Goal: Task Accomplishment & Management: Complete application form

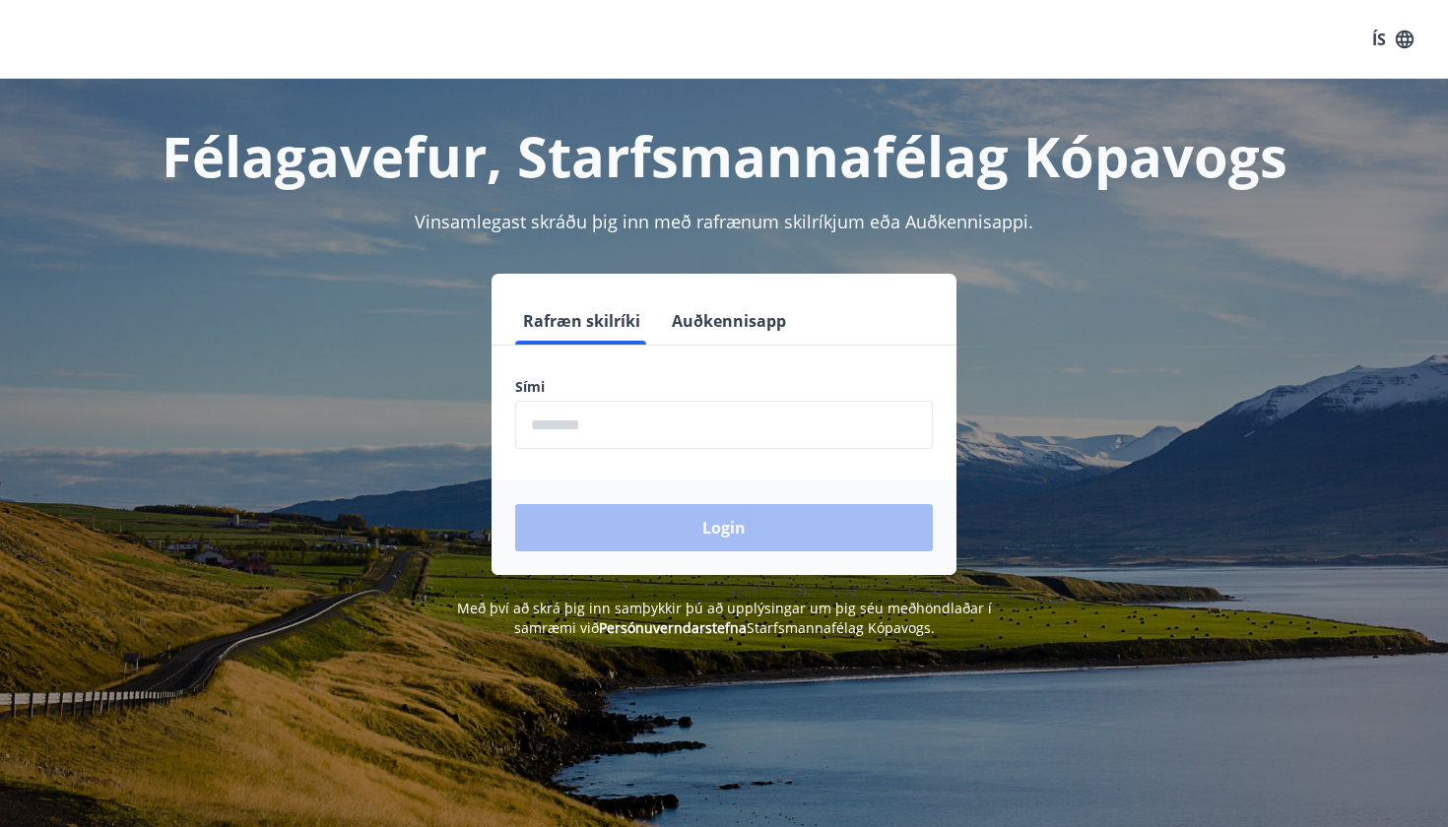
click at [717, 416] on input "phone" at bounding box center [724, 425] width 418 height 48
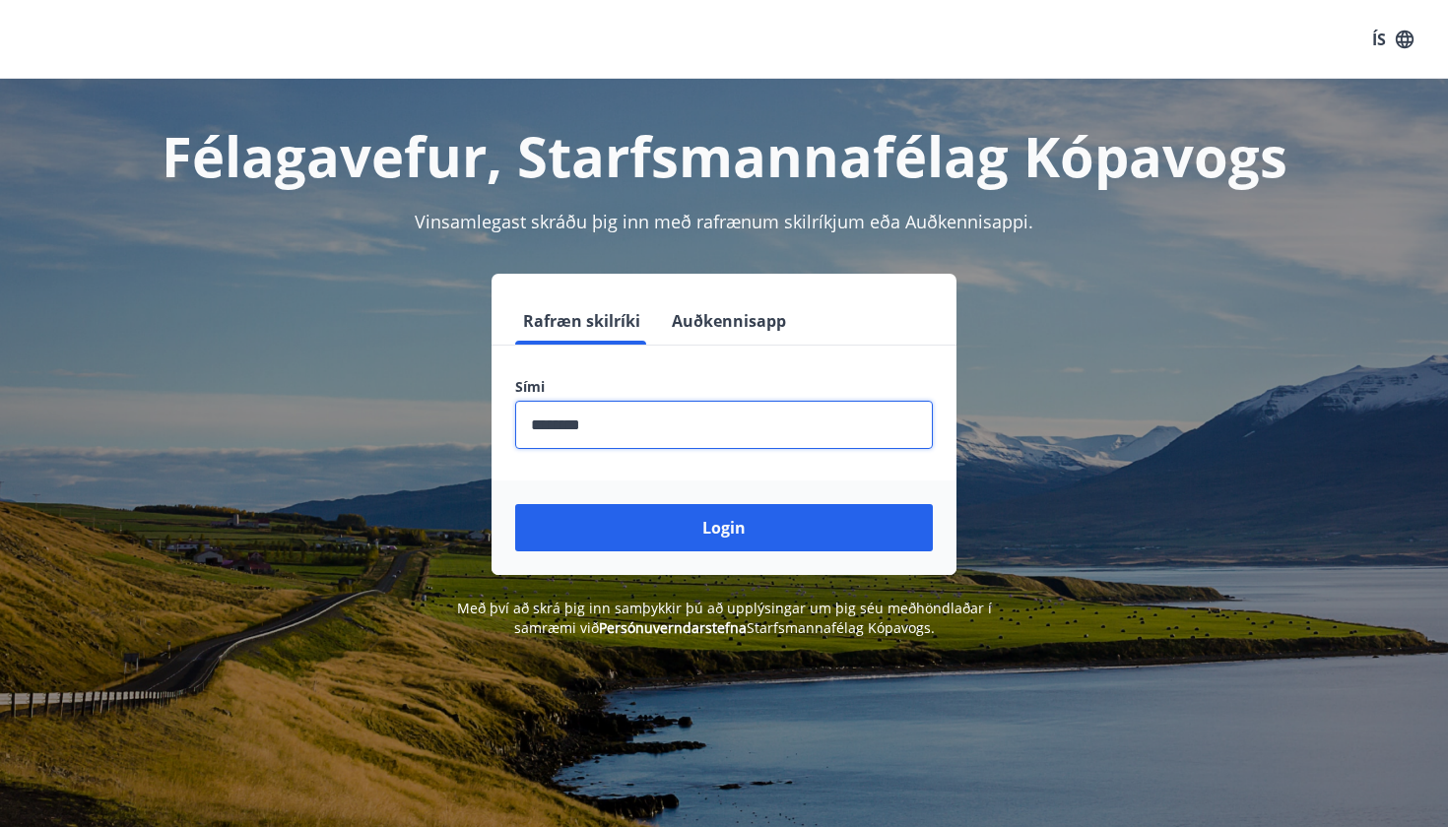
type input "********"
click at [724, 528] on button "Login" at bounding box center [724, 527] width 418 height 47
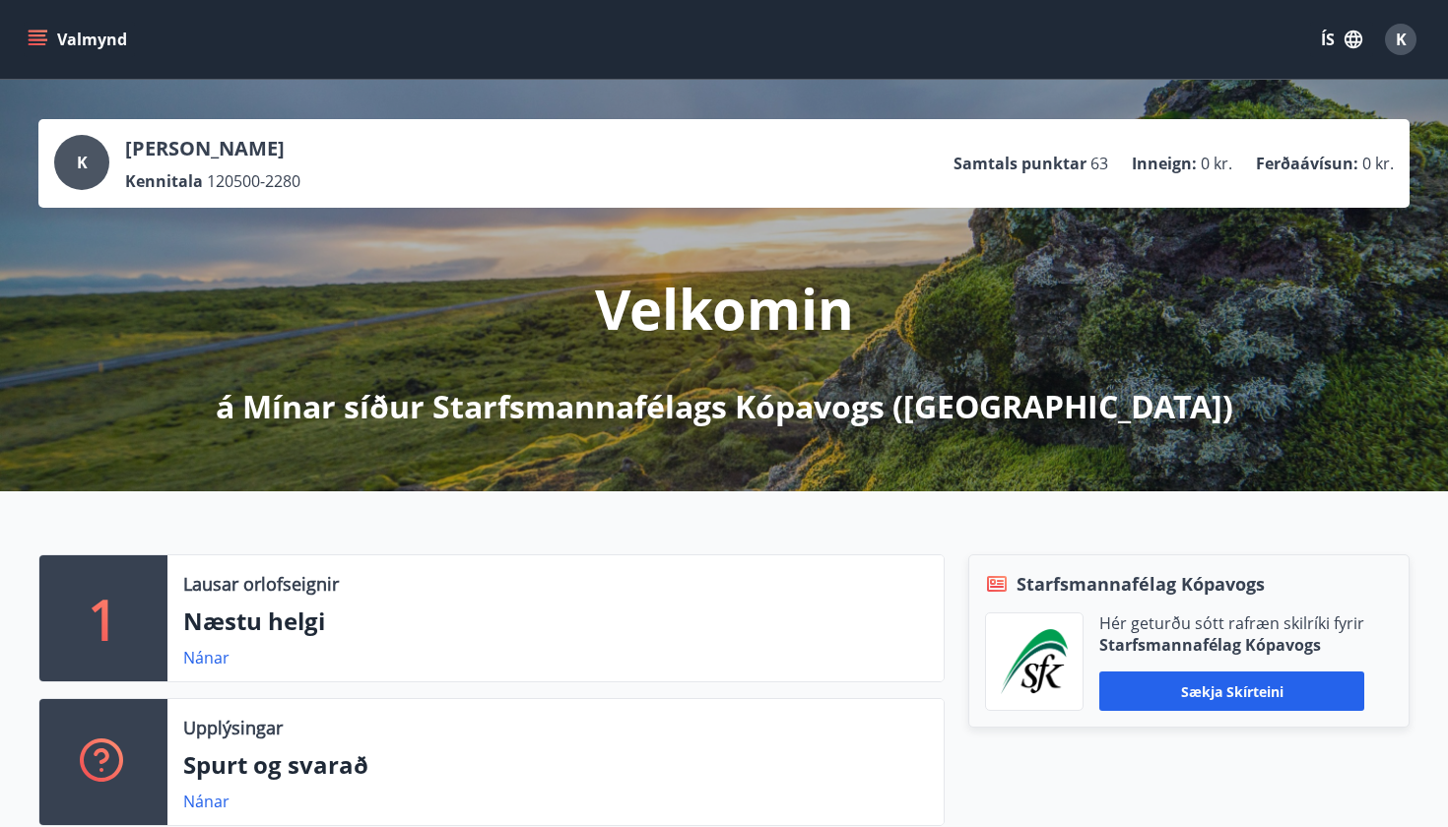
click at [65, 26] on button "Valmynd" at bounding box center [79, 39] width 111 height 35
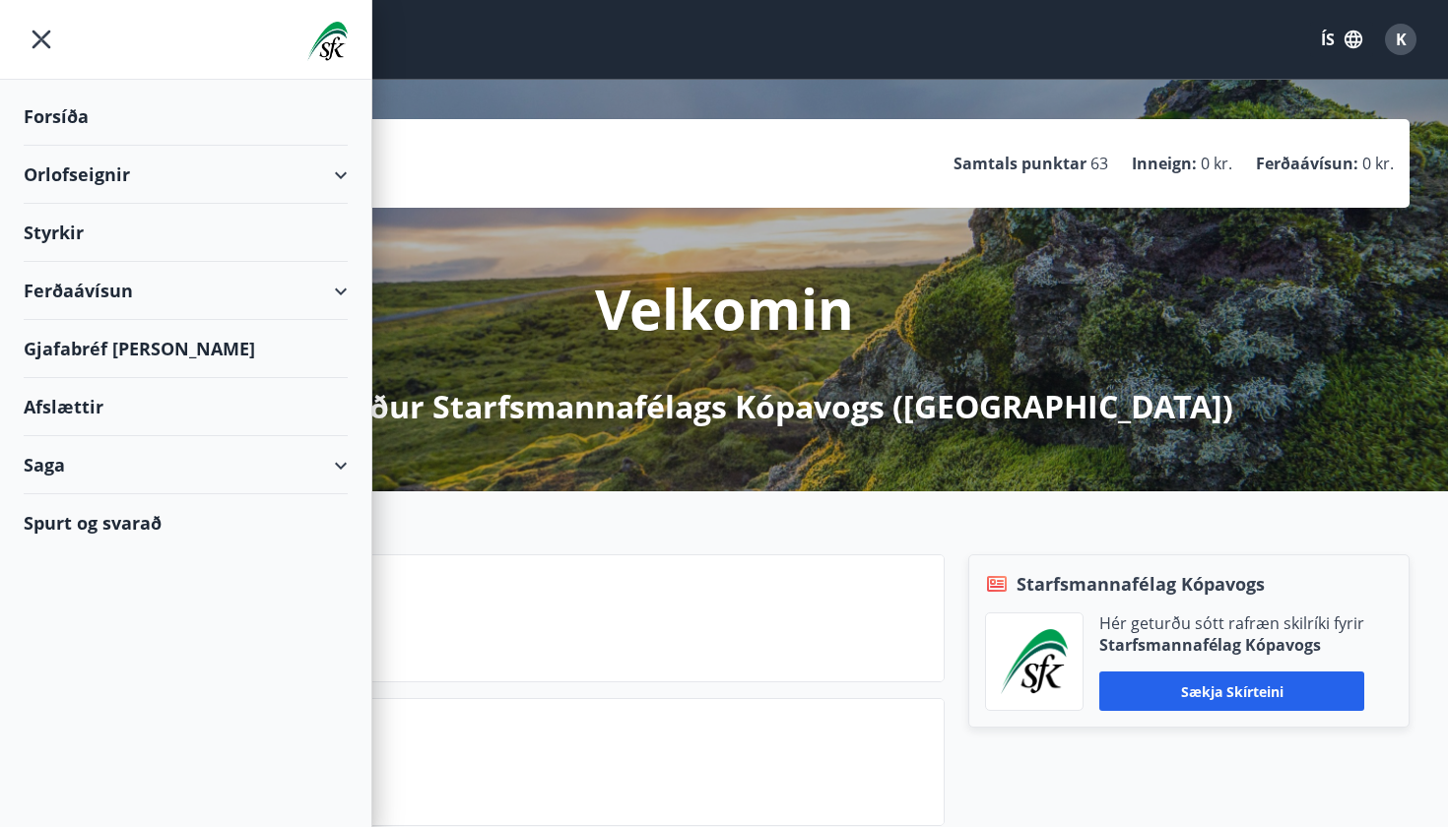
click at [254, 146] on div "Styrkir" at bounding box center [186, 117] width 324 height 58
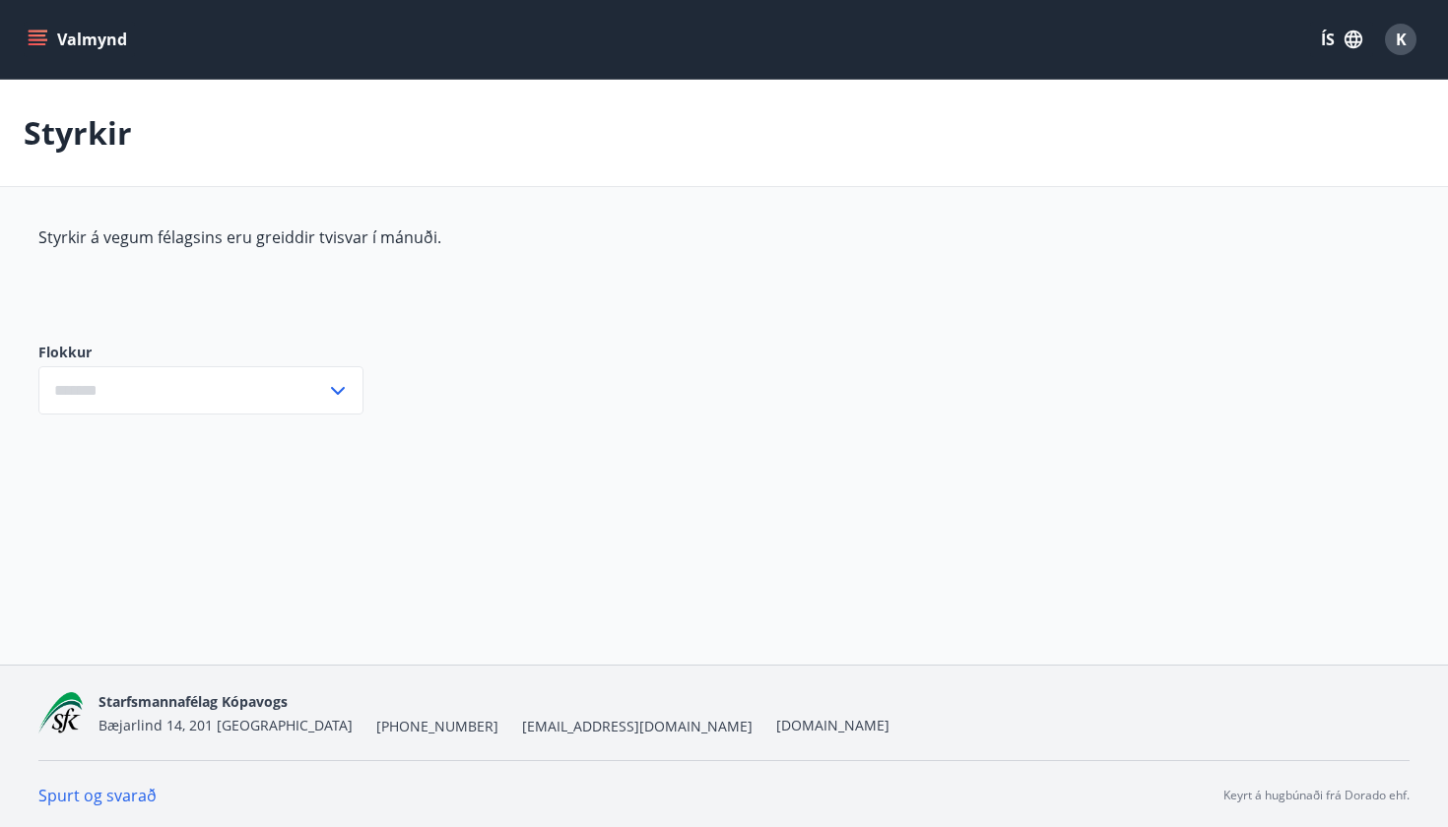
type input "***"
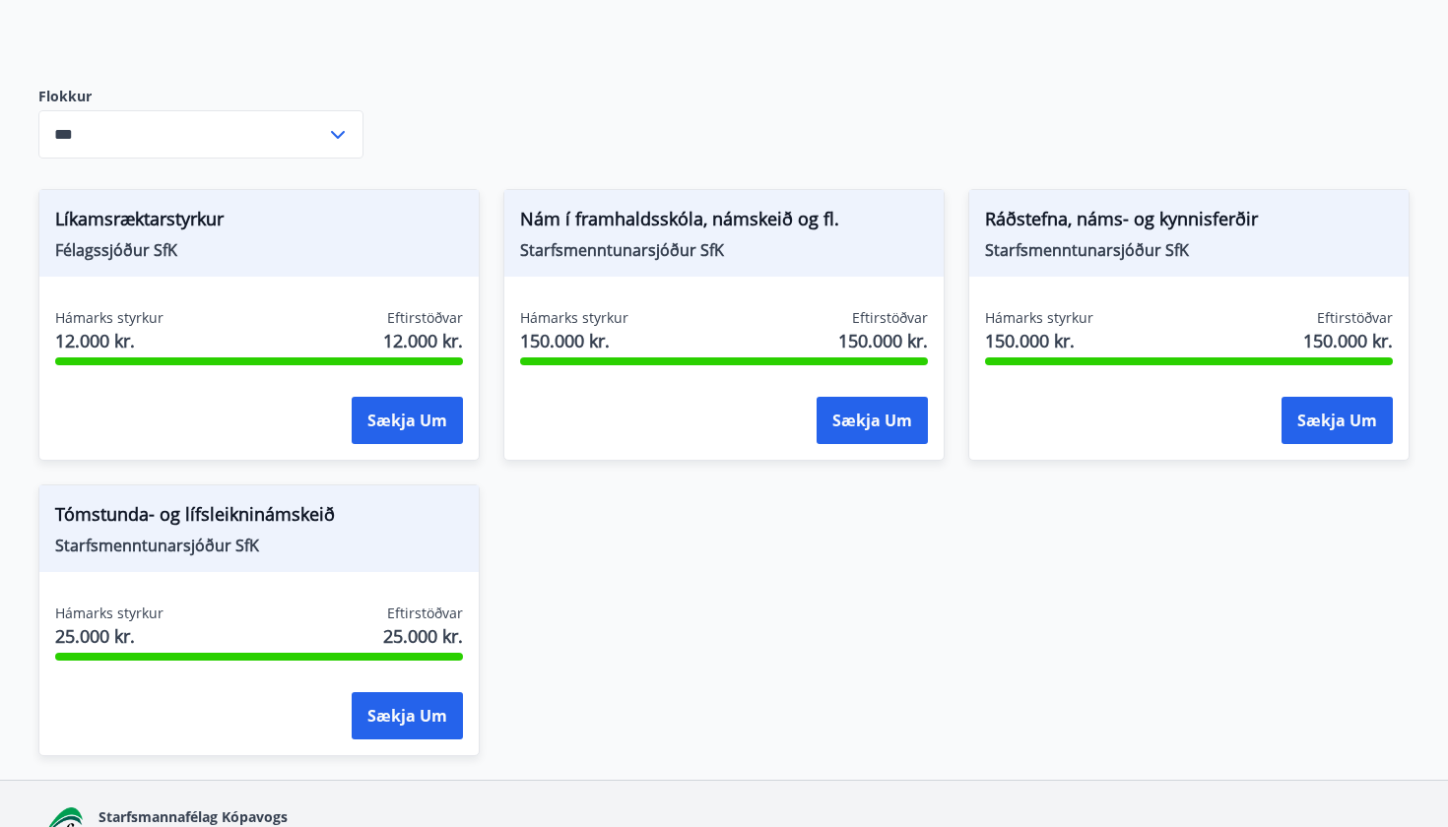
scroll to position [270, 0]
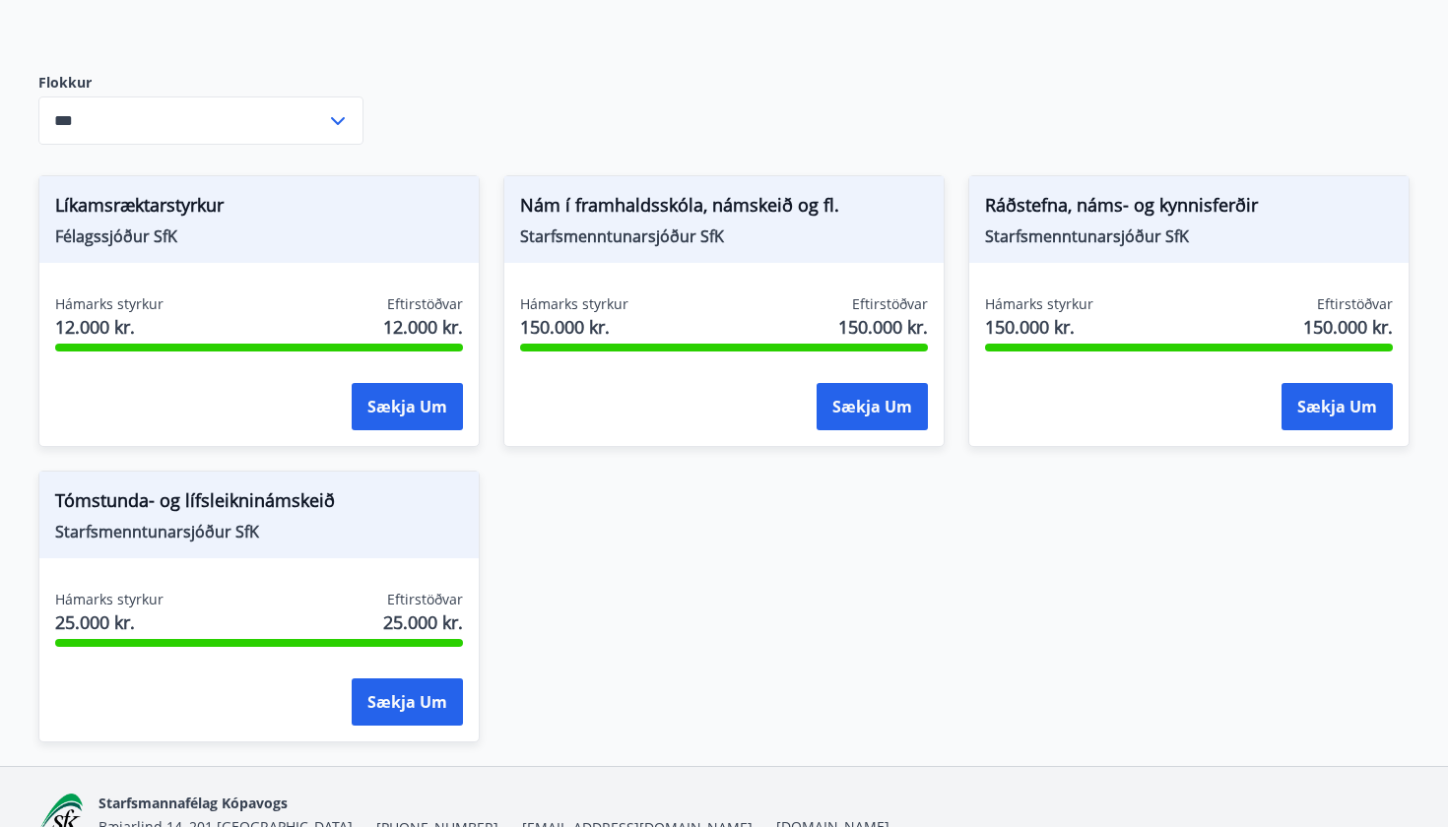
click at [1054, 212] on span "Ráðstefna, náms- og kynnisferðir" at bounding box center [1189, 208] width 408 height 33
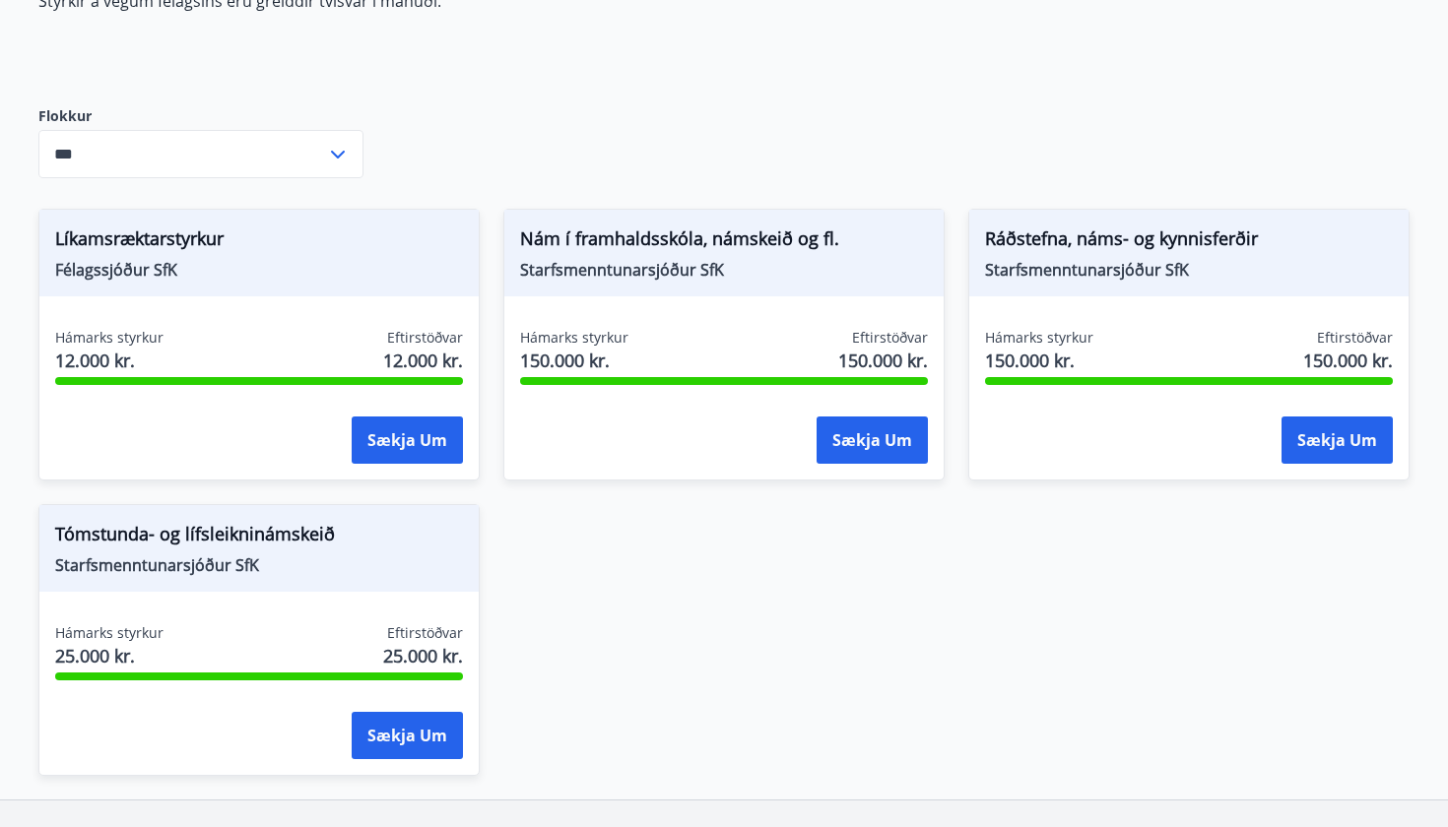
scroll to position [200, 0]
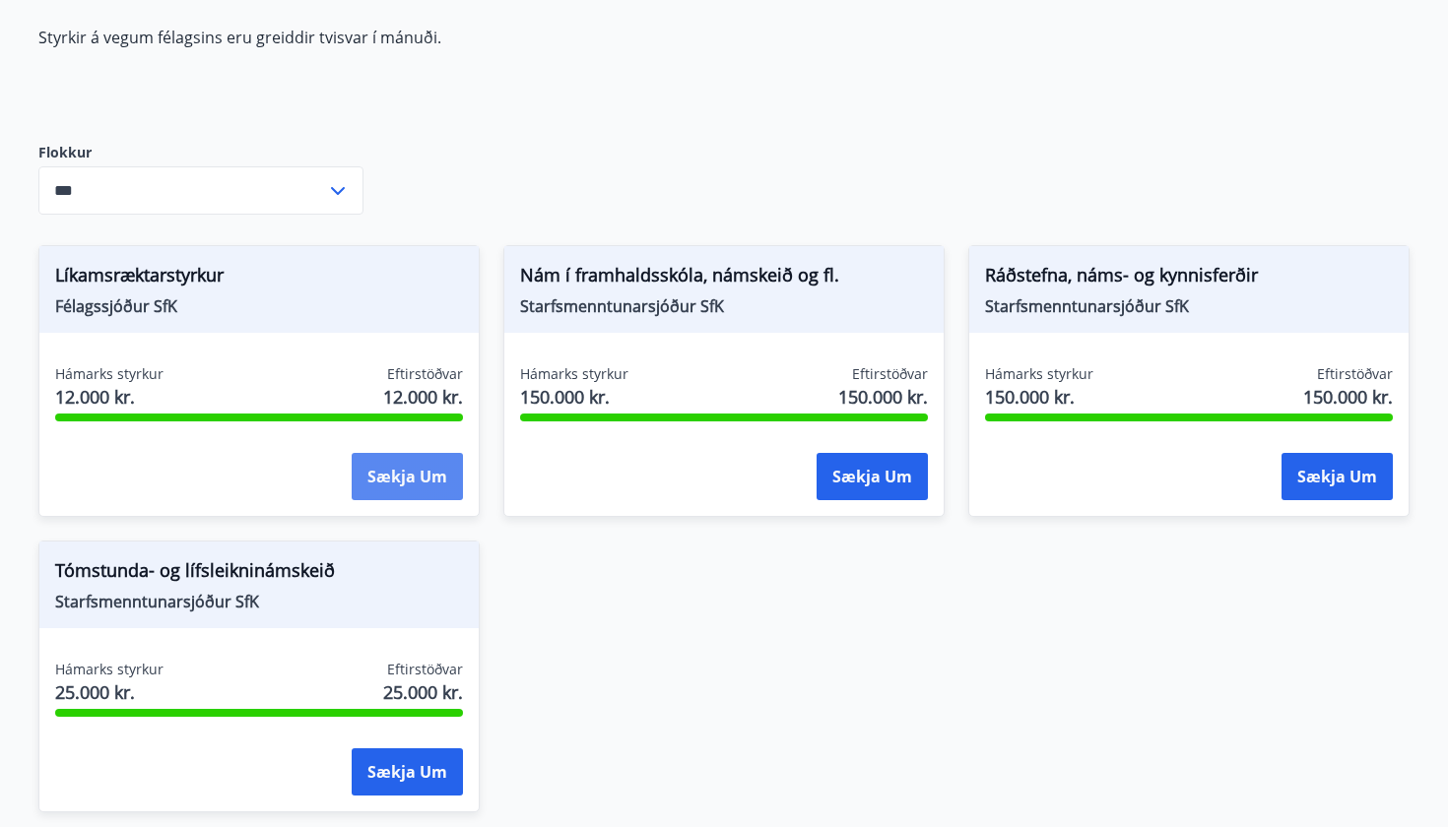
click at [361, 470] on button "Sækja um" at bounding box center [407, 476] width 111 height 47
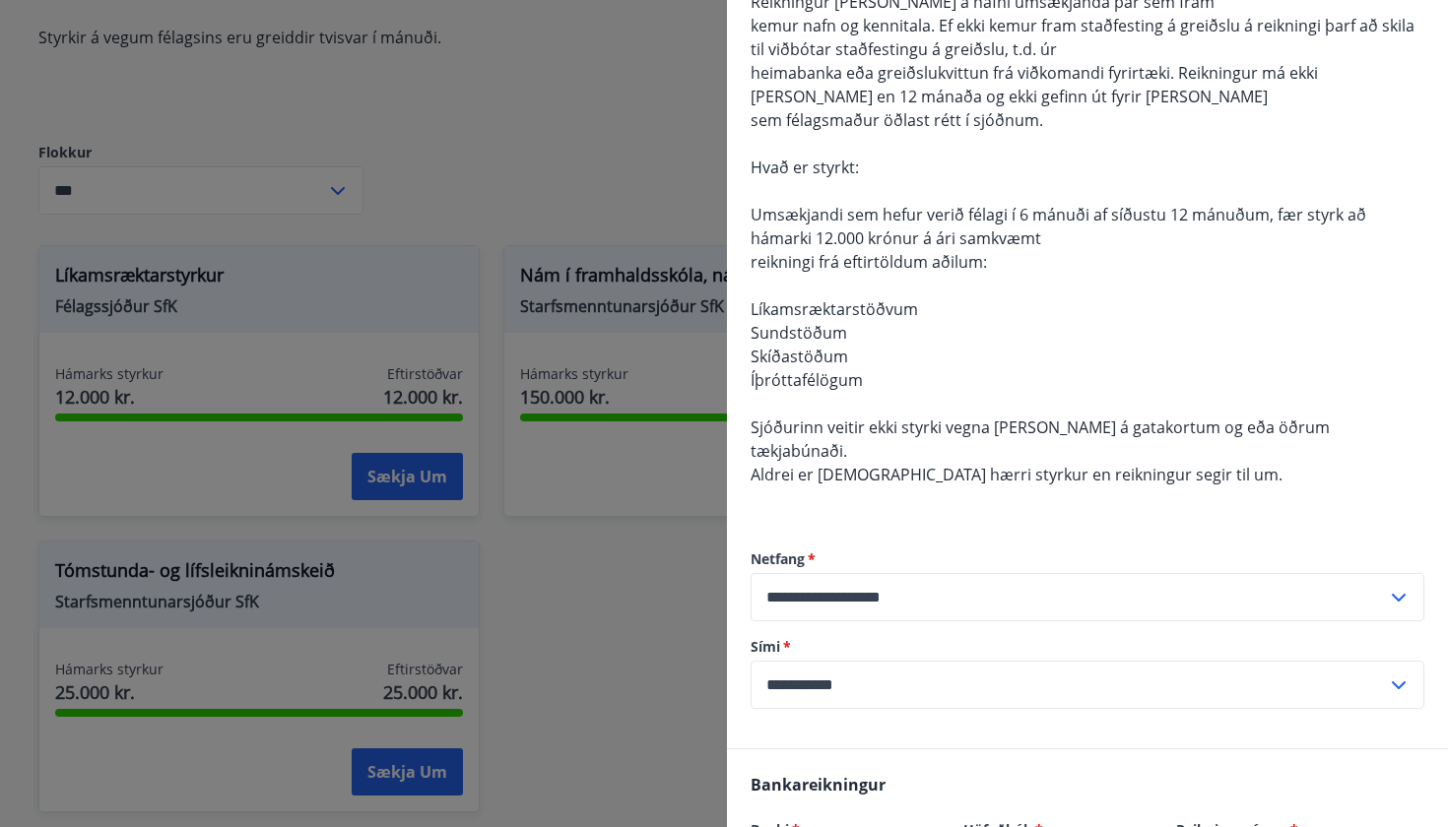
scroll to position [446, 0]
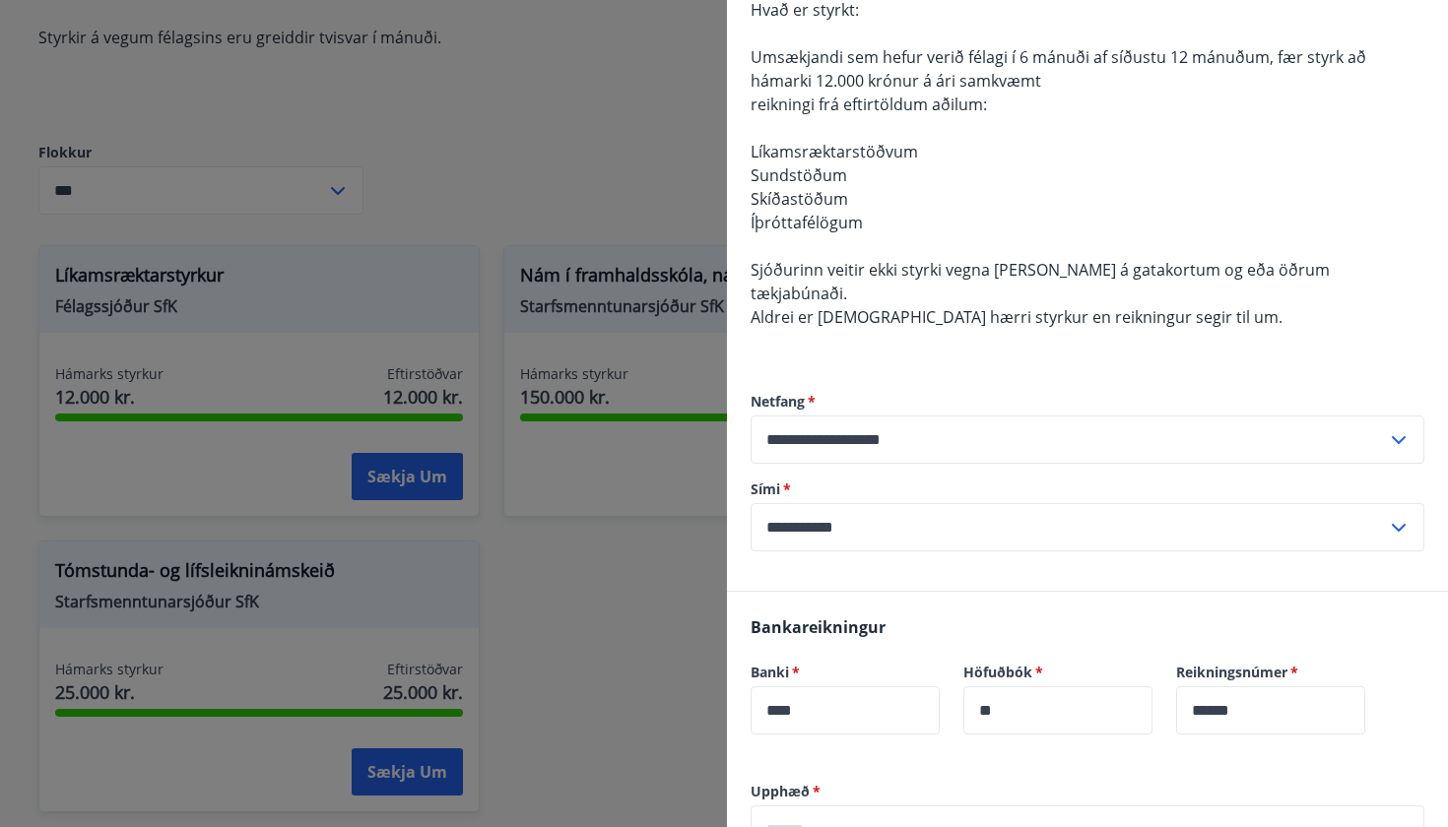
click at [636, 592] on div at bounding box center [724, 413] width 1448 height 827
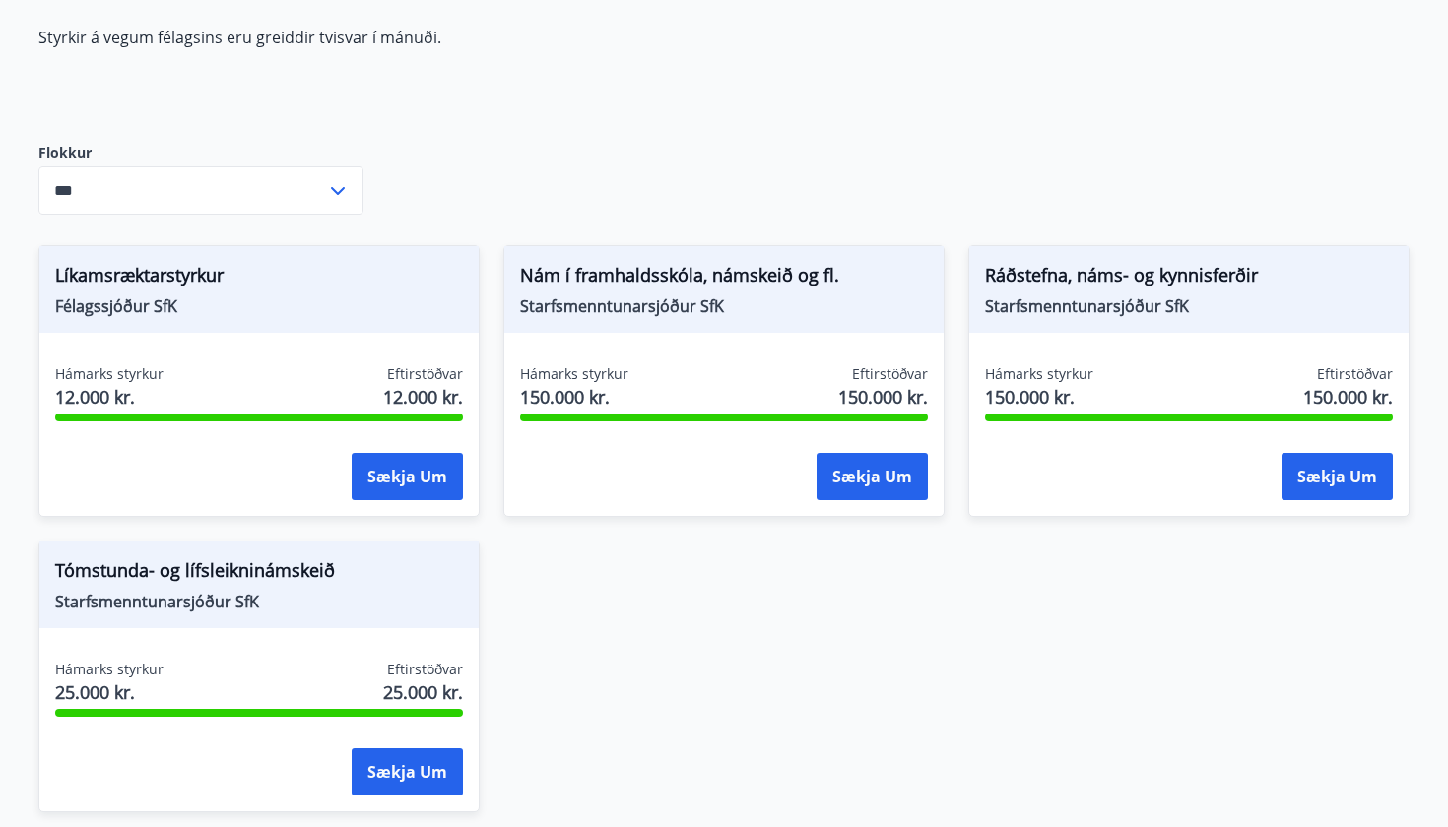
click at [667, 423] on div "Hámarks styrkur 150.000 kr. Eftirstöðvar 150.000 kr. Sækja um" at bounding box center [723, 436] width 439 height 144
click at [852, 487] on button "Sækja um" at bounding box center [872, 476] width 111 height 47
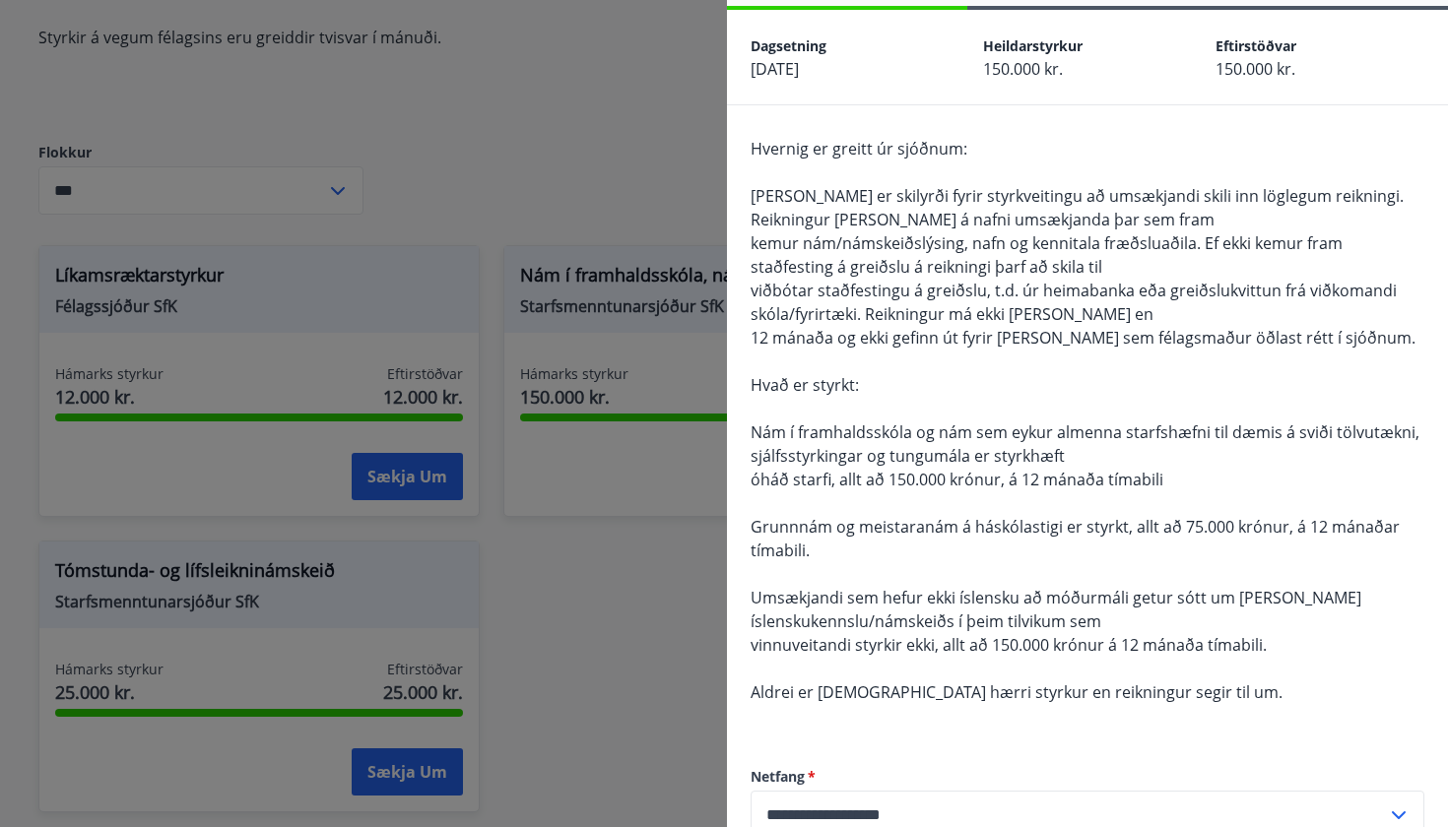
scroll to position [84, 0]
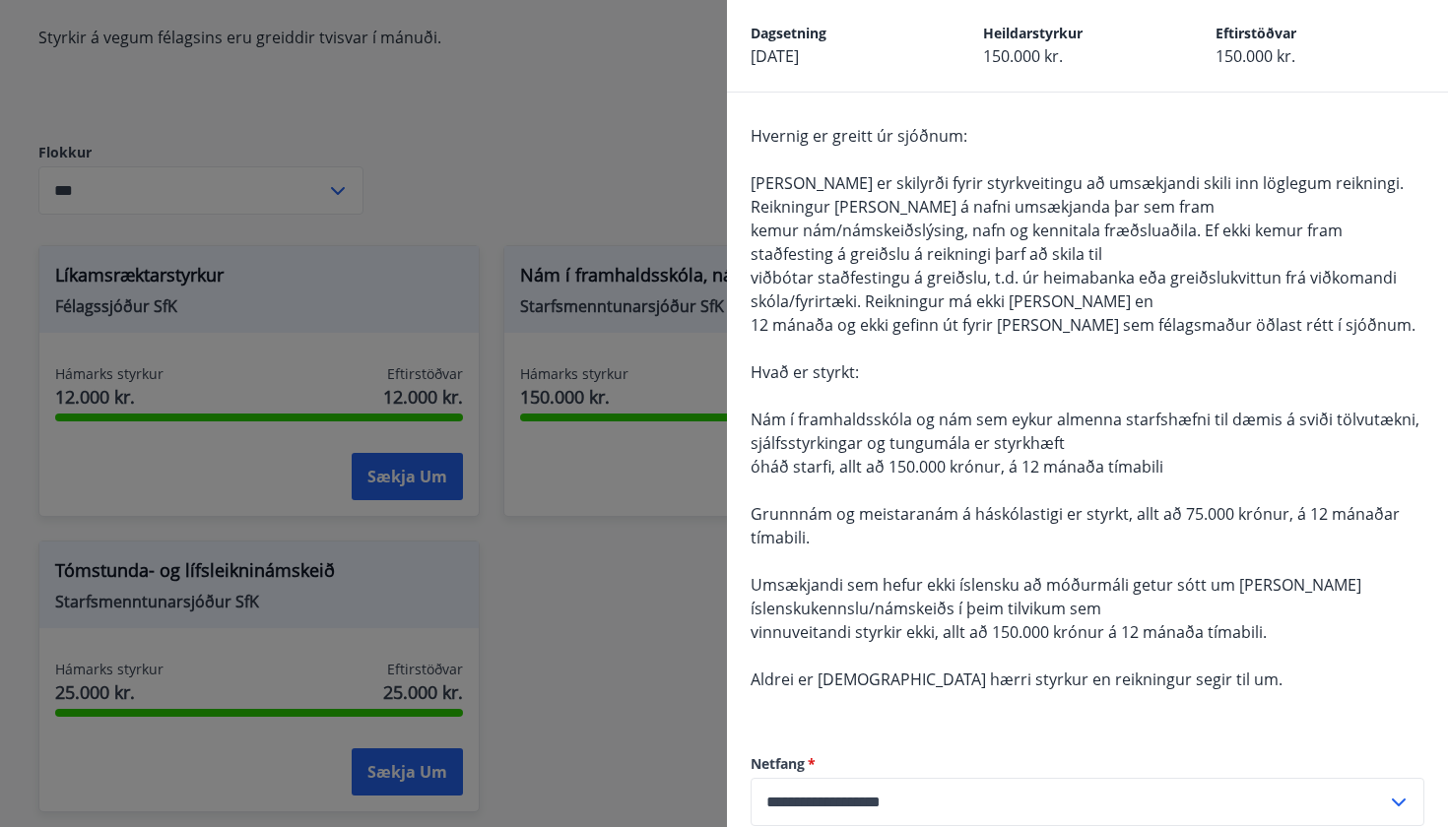
click at [702, 166] on div at bounding box center [724, 413] width 1448 height 827
